Goal: Information Seeking & Learning: Learn about a topic

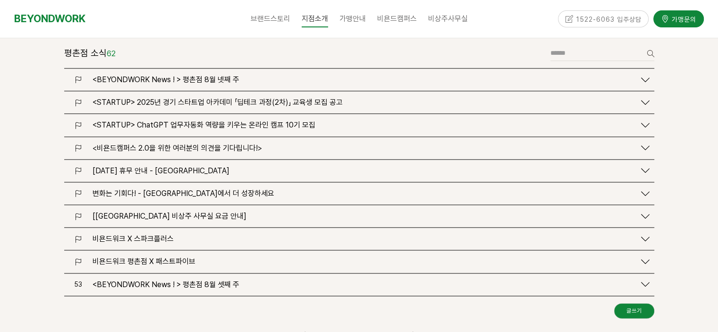
scroll to position [1180, 0]
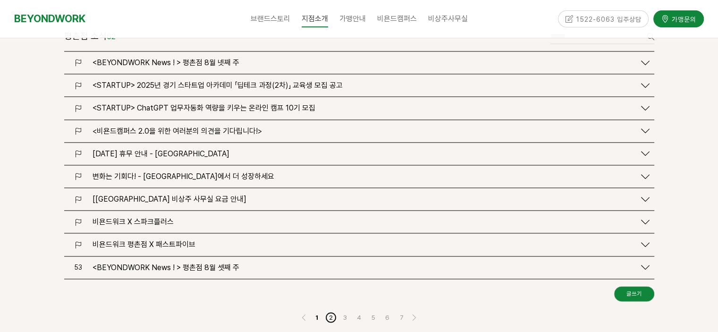
click at [330, 312] on link "2" at bounding box center [330, 317] width 11 height 11
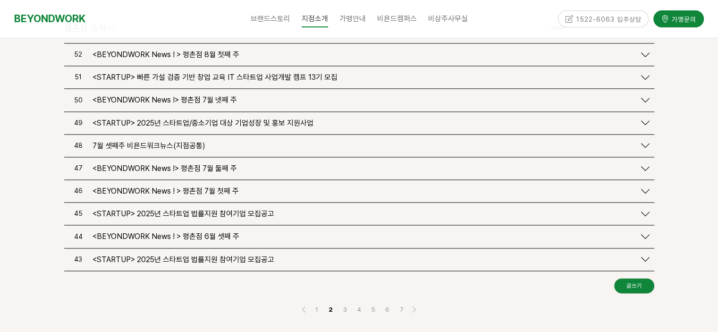
scroll to position [1181, 0]
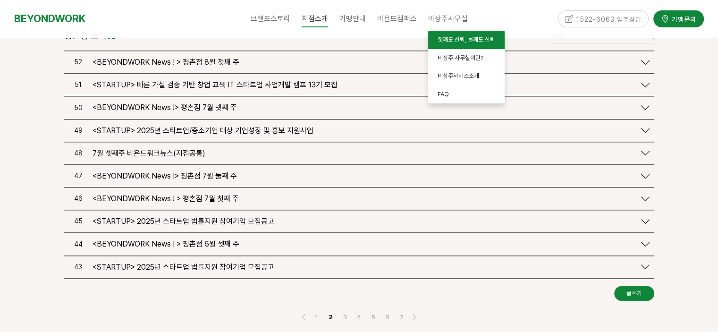
click at [451, 39] on span "첫째도 신뢰, 둘째도 신뢰" at bounding box center [467, 39] width 58 height 7
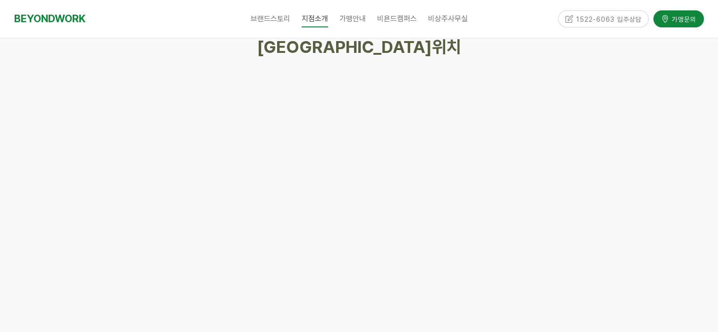
scroll to position [4485, 0]
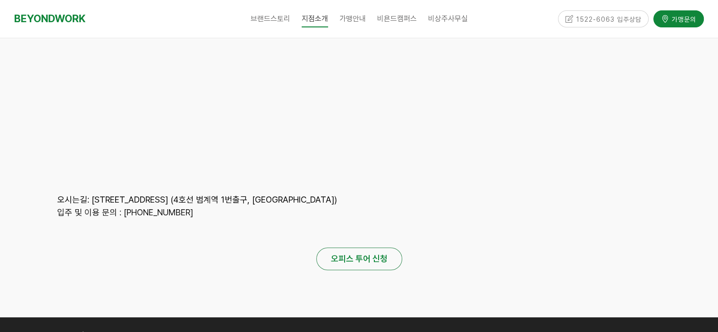
click at [336, 253] on strong "오피스 투어 신청" at bounding box center [359, 258] width 57 height 10
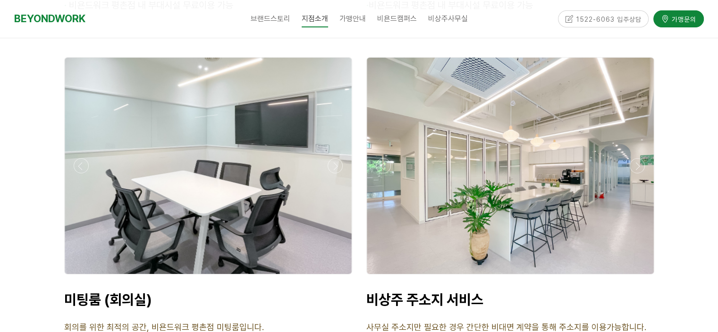
scroll to position [3682, 0]
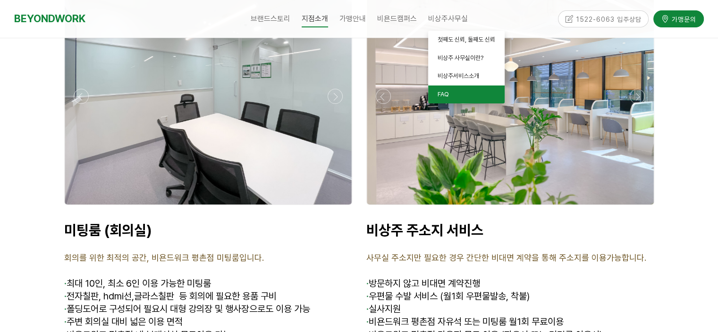
click at [448, 97] on link "FAQ" at bounding box center [466, 94] width 76 height 18
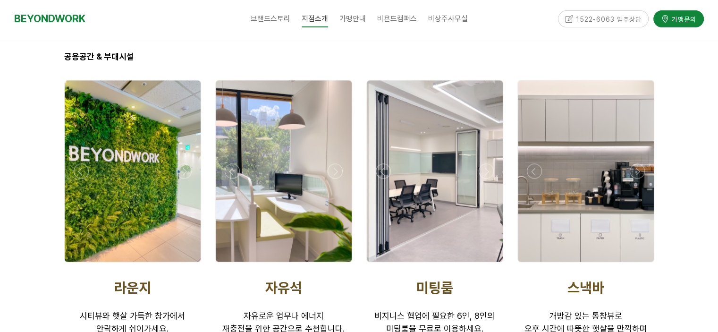
scroll to position [1699, 0]
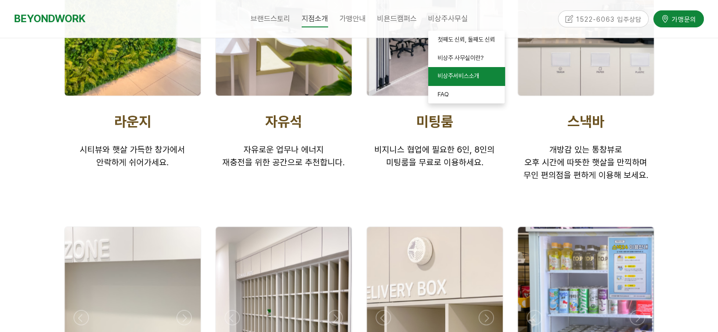
click at [453, 73] on span "비상주서비스소개" at bounding box center [459, 75] width 42 height 7
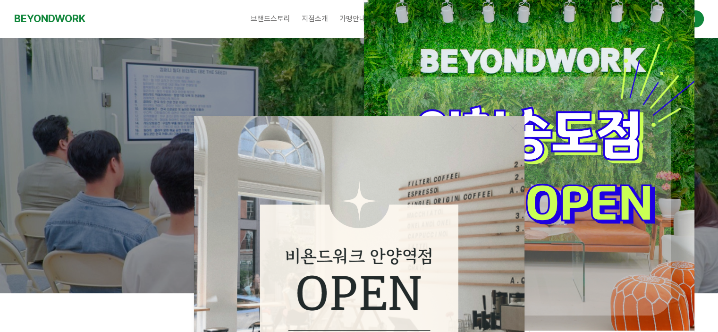
scroll to position [142, 0]
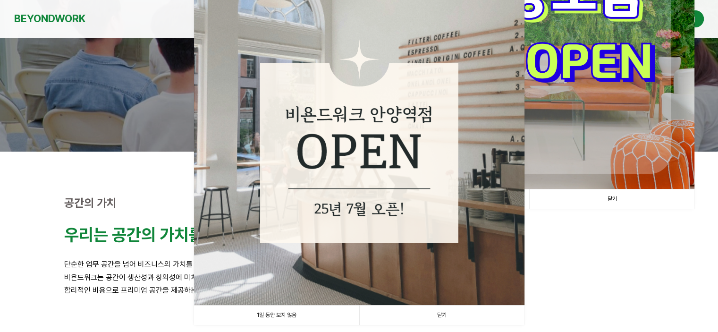
click at [425, 309] on link "닫기" at bounding box center [441, 314] width 165 height 19
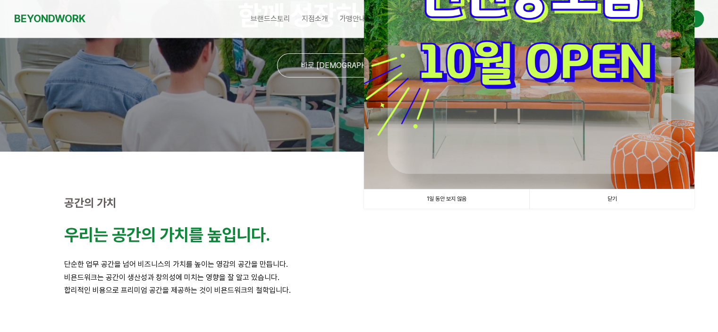
click at [610, 198] on link "닫기" at bounding box center [611, 198] width 165 height 19
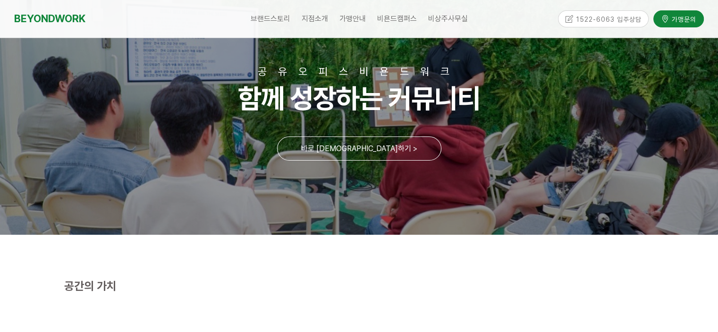
scroll to position [0, 0]
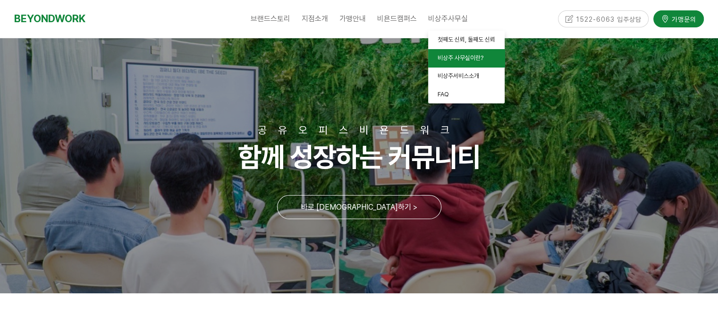
click at [447, 56] on span "비상주 사무실이란?" at bounding box center [461, 57] width 46 height 7
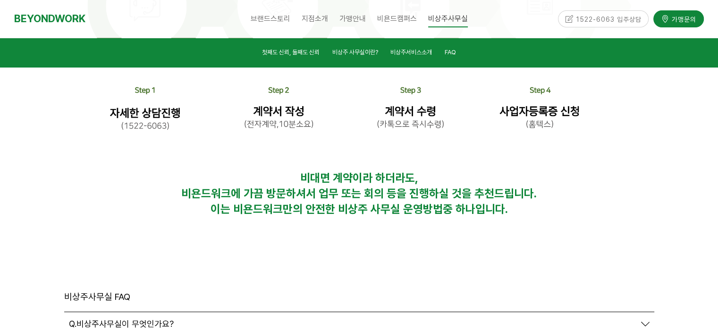
scroll to position [3119, 0]
click at [151, 319] on span "Q.비상주사무실이 무엇인가요?" at bounding box center [121, 324] width 105 height 10
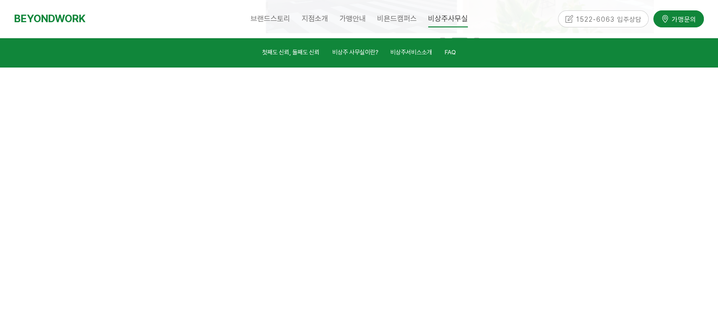
scroll to position [221, 0]
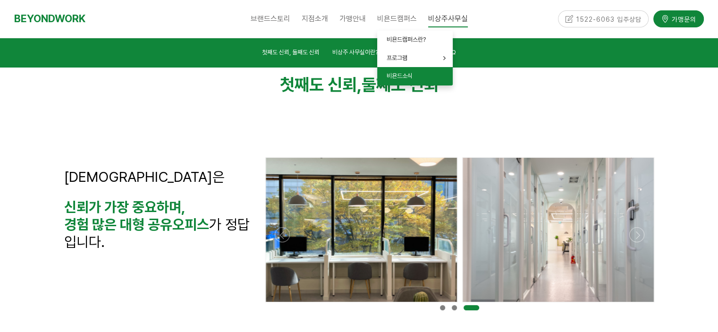
click at [427, 79] on link "비욘드소식" at bounding box center [415, 76] width 76 height 18
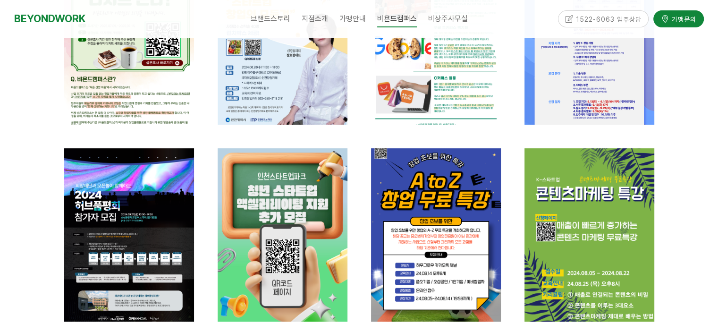
scroll to position [330, 0]
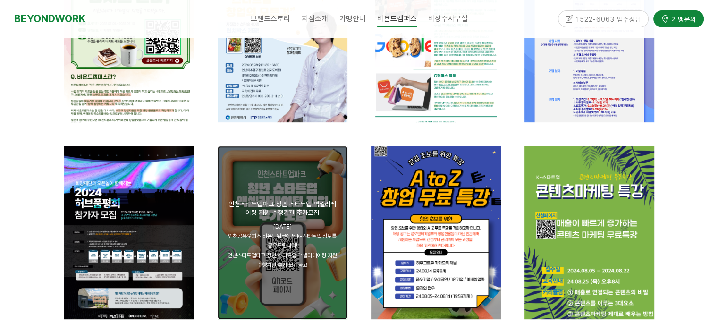
click at [264, 203] on div "공지 [정부지원사업] 인천스타트업파크 청년 스타트업 액셀러레이팅 지원 수행기관 추가모집" at bounding box center [282, 208] width 111 height 17
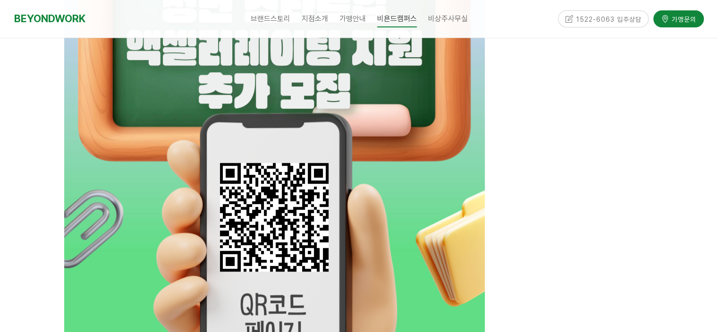
scroll to position [422, 0]
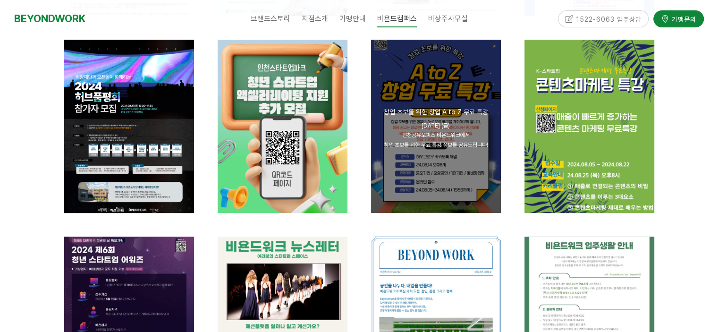
scroll to position [557, 0]
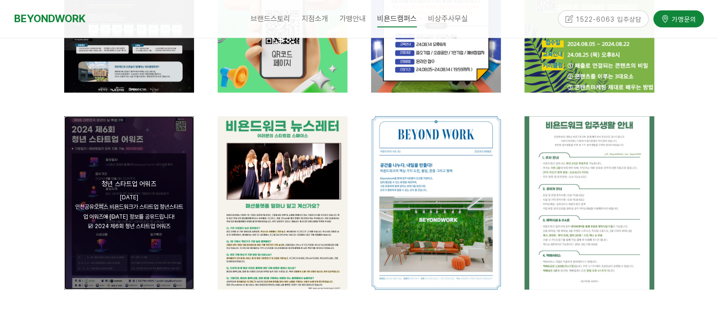
click at [134, 220] on div "2024.08.07일 인천공유오피스 비욘드워크가 스타트업 청년스타트업 어워즈에 대한 정보를 공유드립니다! ☑ 2024 제6회 청년 스타트업 어…" at bounding box center [129, 212] width 111 height 39
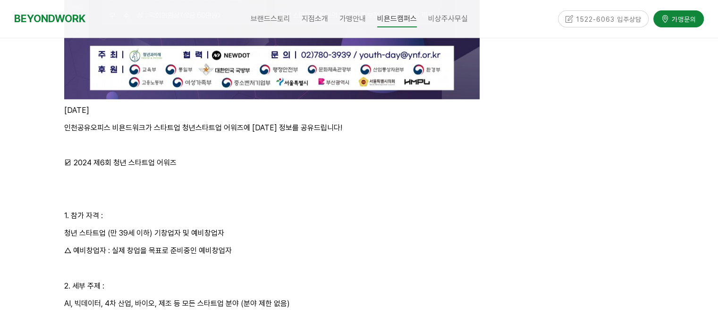
scroll to position [1036, 0]
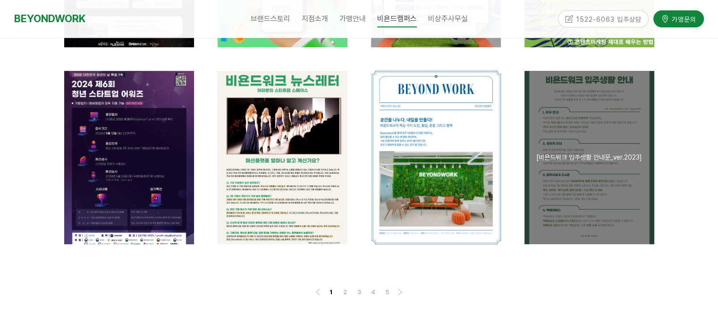
scroll to position [651, 0]
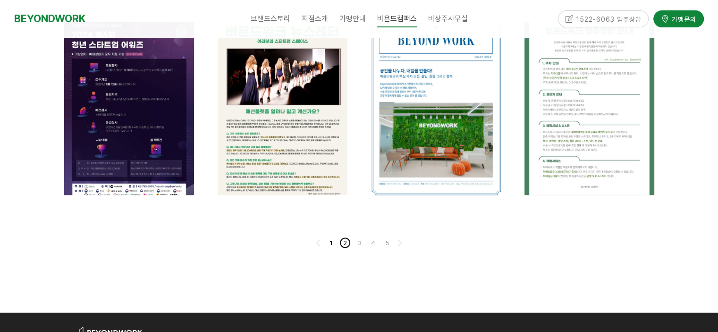
click at [339, 240] on link "2" at bounding box center [344, 242] width 11 height 11
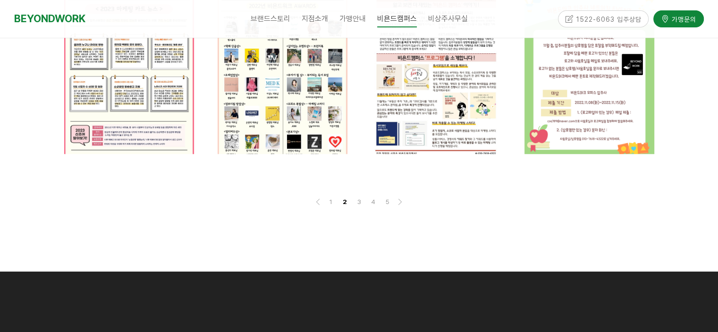
scroll to position [694, 0]
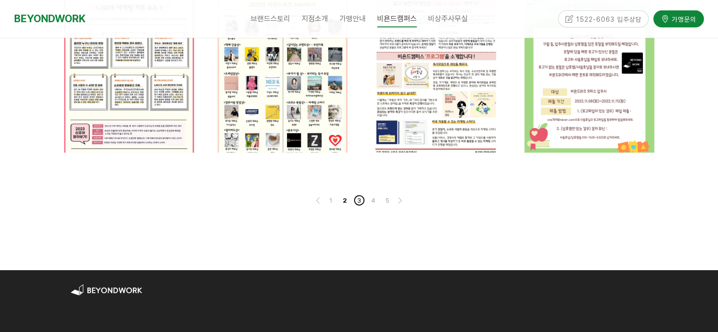
click at [363, 201] on link "3" at bounding box center [359, 199] width 11 height 11
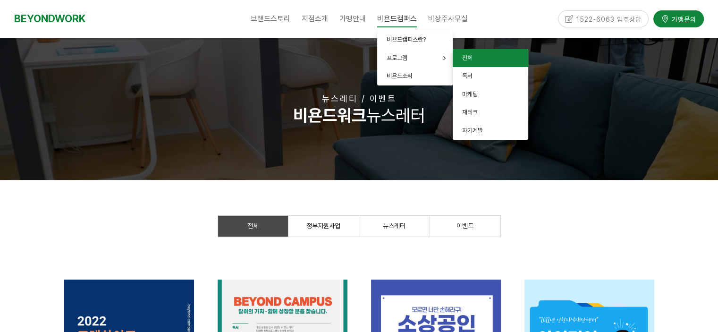
click at [473, 58] on link "전체" at bounding box center [491, 58] width 76 height 18
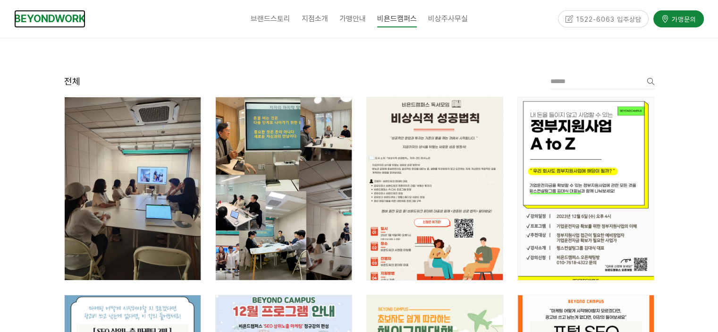
click at [64, 23] on link "BEYONDWORK" at bounding box center [49, 18] width 71 height 17
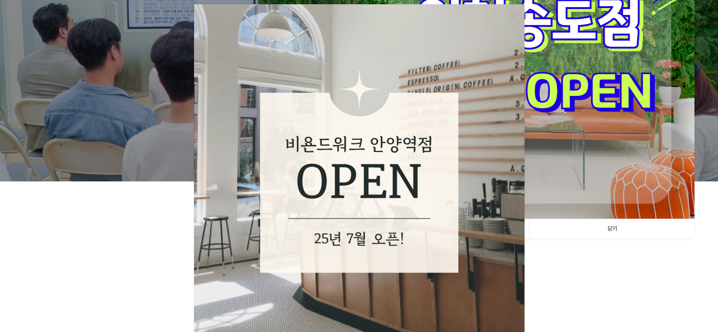
scroll to position [283, 0]
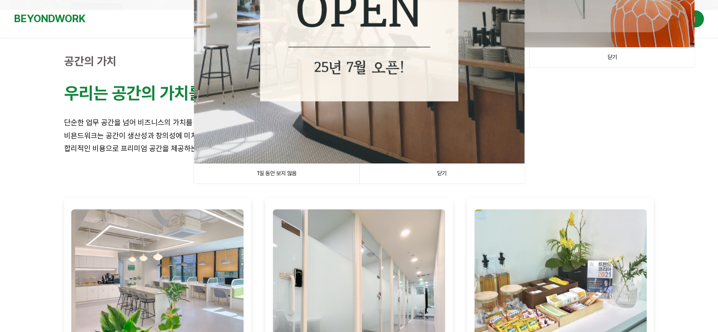
click at [422, 174] on link "닫기" at bounding box center [441, 173] width 165 height 19
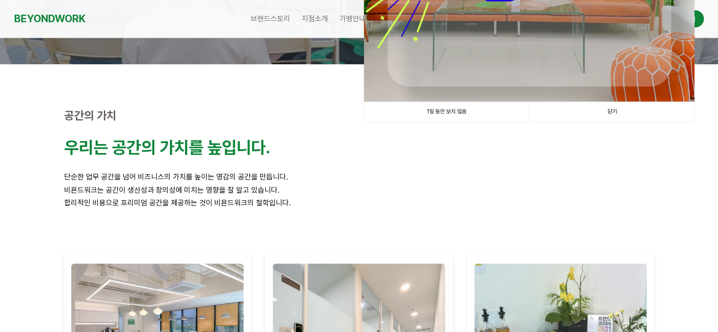
scroll to position [142, 0]
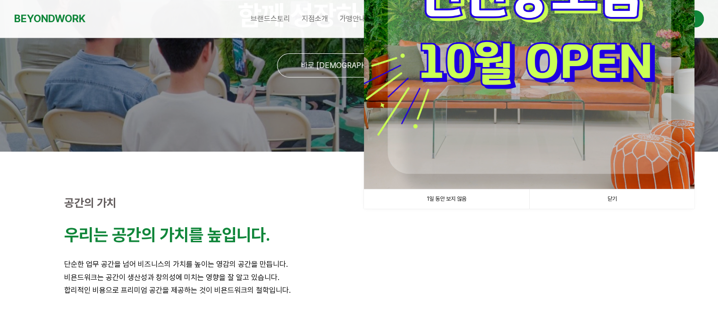
click at [610, 201] on link "닫기" at bounding box center [611, 198] width 165 height 19
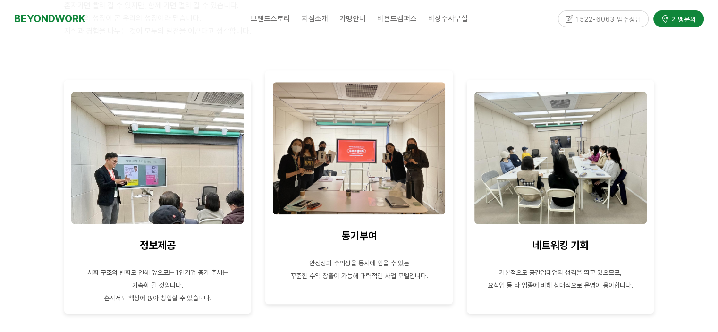
scroll to position [850, 0]
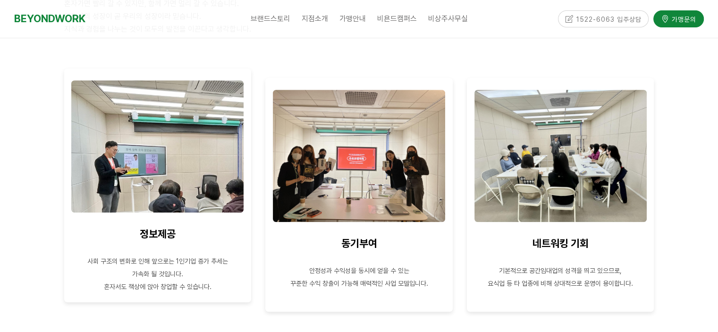
click at [149, 168] on img at bounding box center [157, 146] width 172 height 132
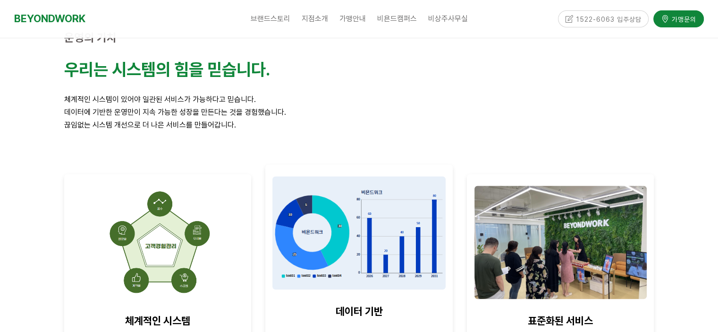
scroll to position [1275, 0]
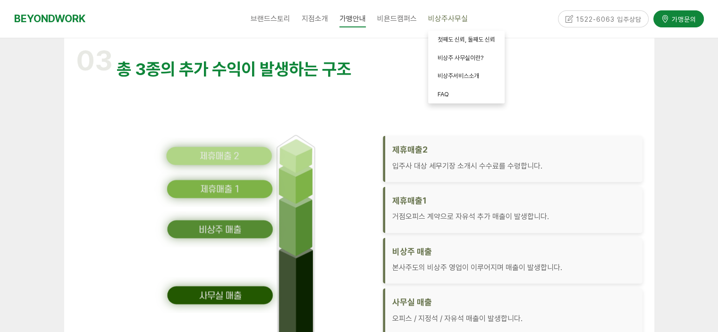
scroll to position [1567, 0]
